Goal: Information Seeking & Learning: Learn about a topic

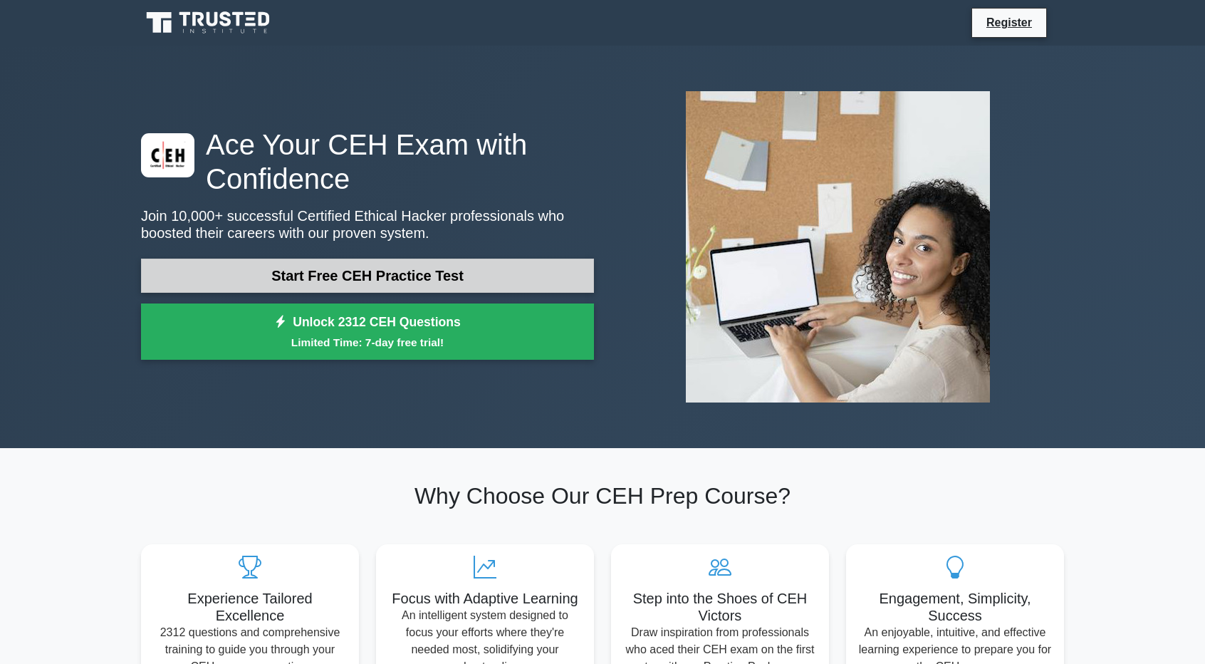
click at [504, 268] on link "Start Free CEH Practice Test" at bounding box center [367, 276] width 453 height 34
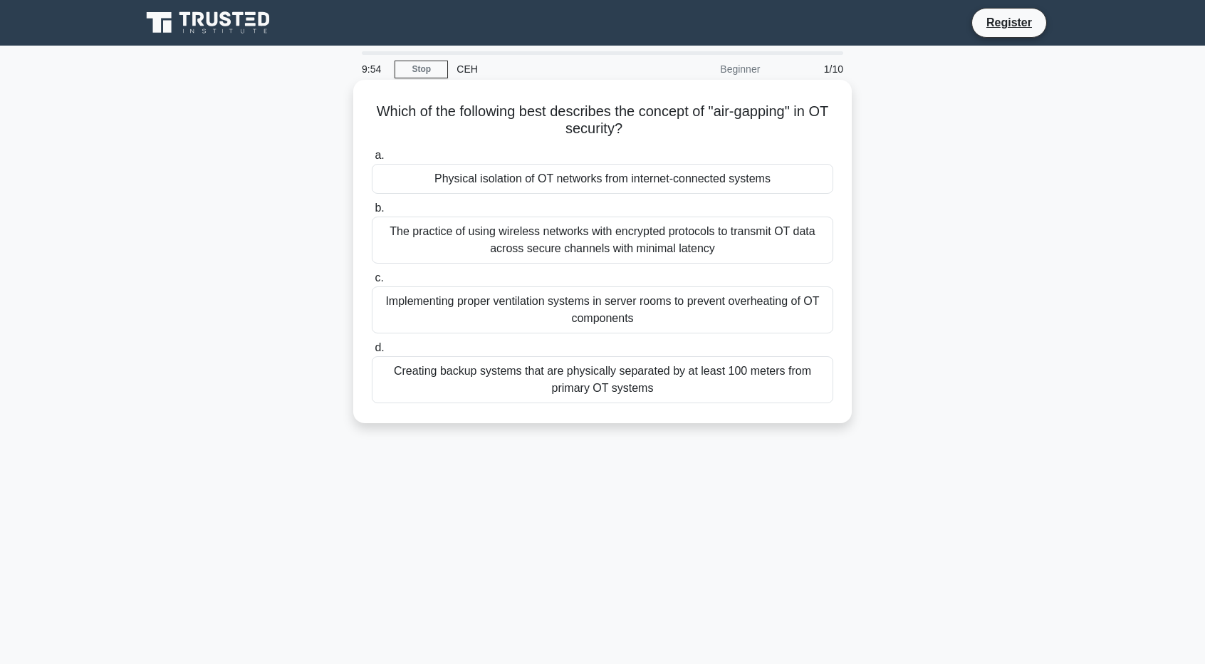
click at [634, 177] on div "Physical isolation of OT networks from internet-connected systems" at bounding box center [603, 179] width 462 height 30
click at [372, 160] on input "a. Physical isolation of OT networks from internet-connected systems" at bounding box center [372, 155] width 0 height 9
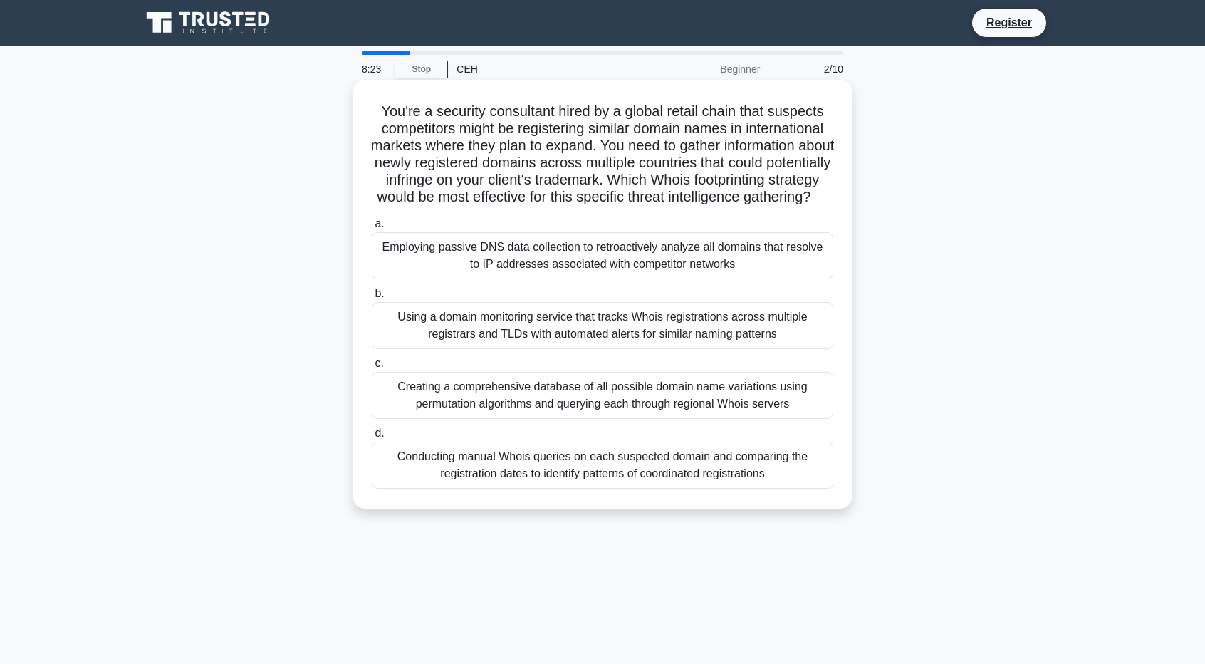
click at [494, 278] on div "Employing passive DNS data collection to retroactively analyze all domains that…" at bounding box center [603, 255] width 462 height 47
click at [372, 229] on input "a. Employing passive DNS data collection to retroactively analyze all domains t…" at bounding box center [372, 223] width 0 height 9
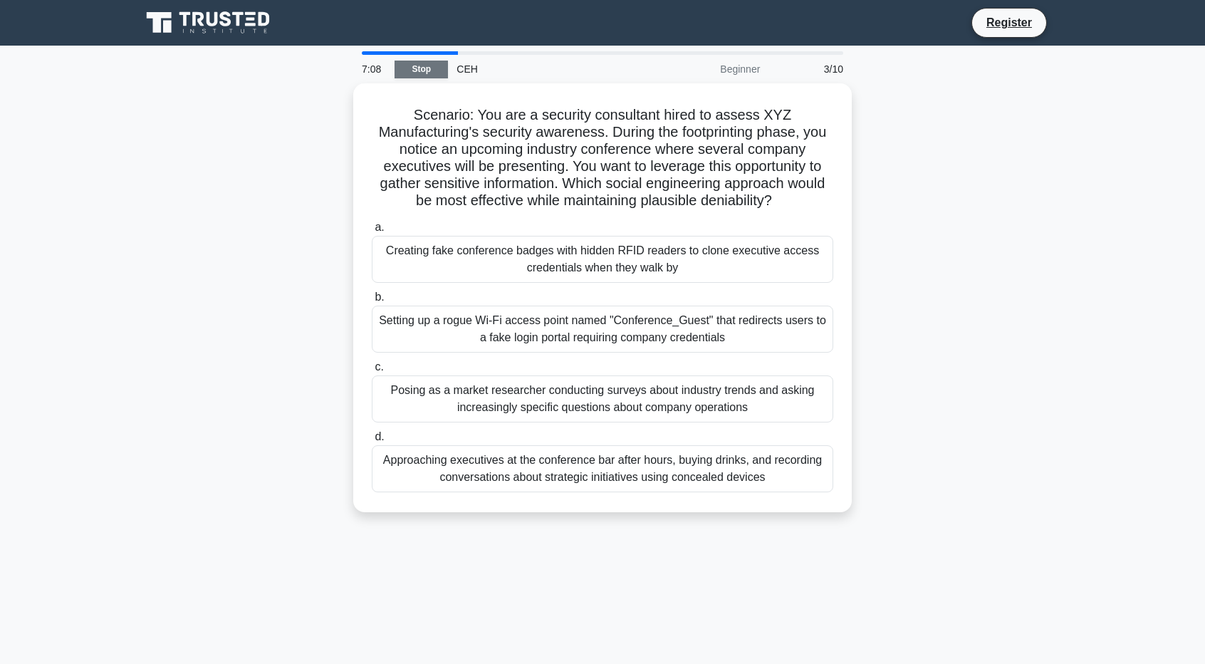
click at [423, 72] on link "Stop" at bounding box center [421, 70] width 53 height 18
